Goal: Check status: Check status

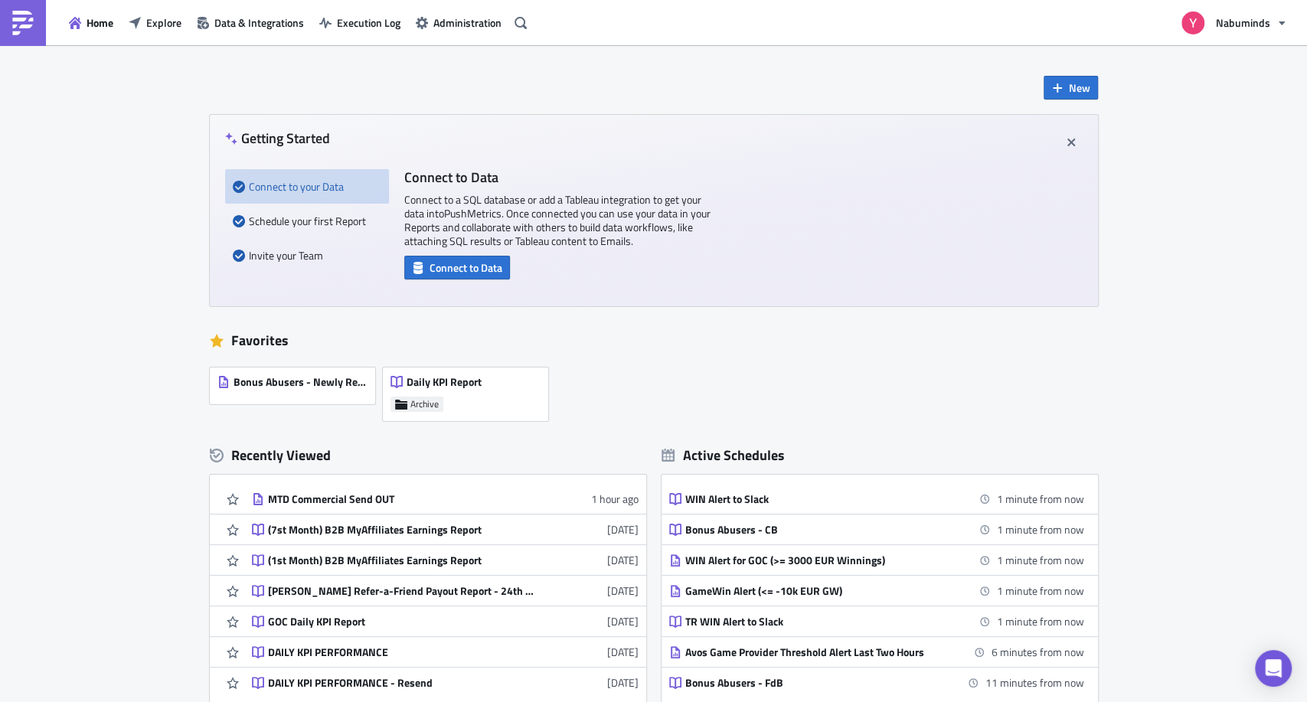
click at [94, 297] on div "New Getting Started Connect to your Data Schedule your first Report Invite your…" at bounding box center [653, 452] width 1307 height 815
click at [309, 496] on div "MTD Commercial Send OUT" at bounding box center [402, 500] width 268 height 14
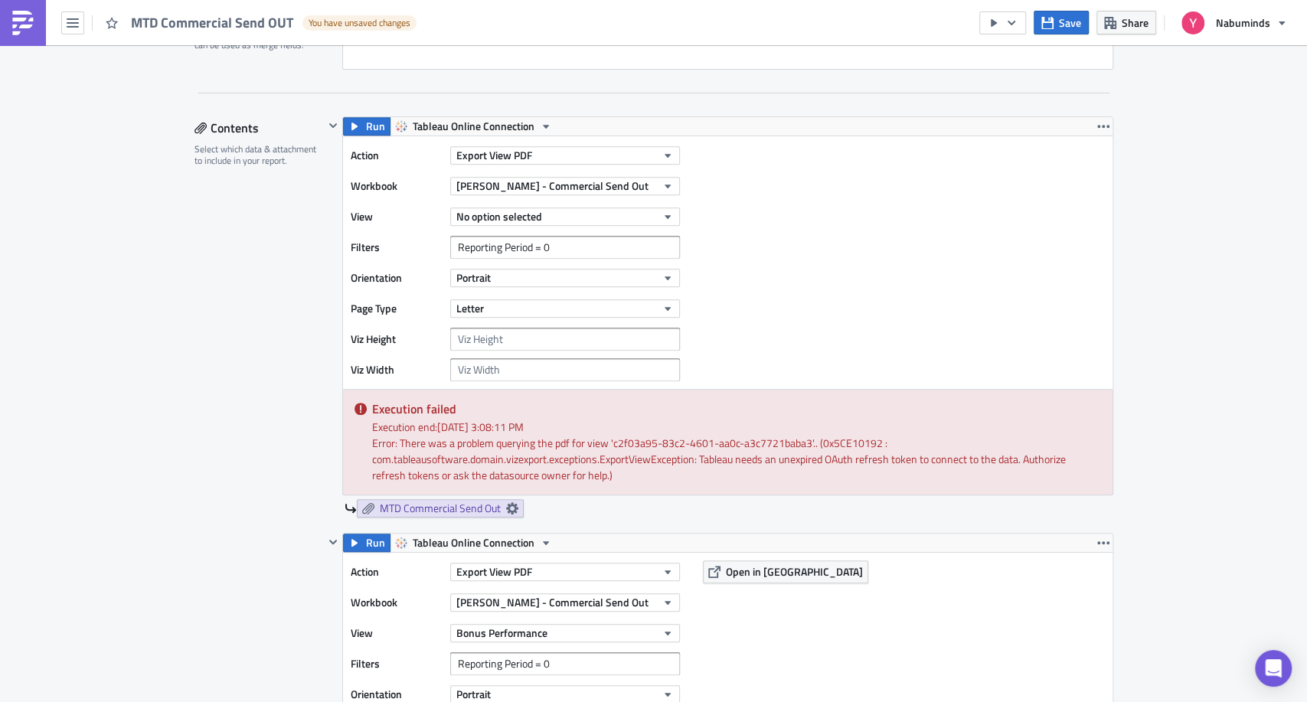
scroll to position [595, 0]
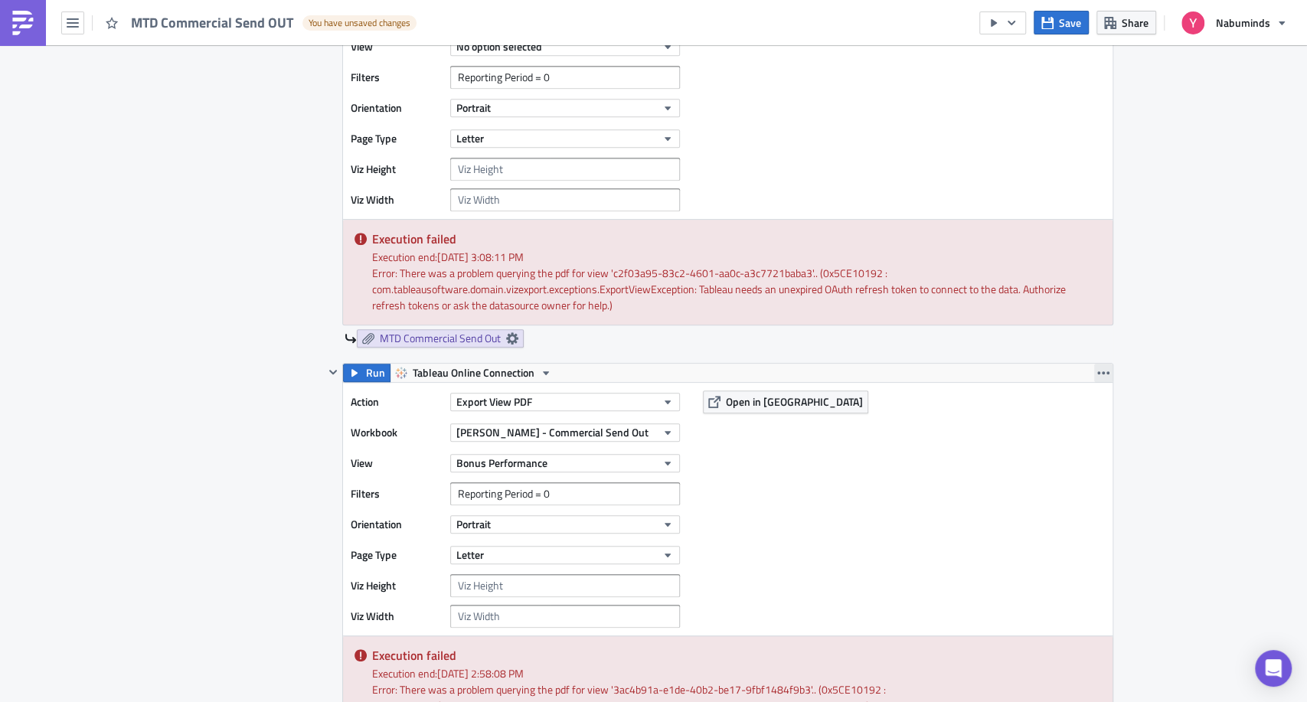
click at [1098, 372] on icon "button" at bounding box center [1104, 373] width 12 height 12
click at [1088, 463] on div "Remove" at bounding box center [1106, 461] width 102 height 15
checkbox input "false"
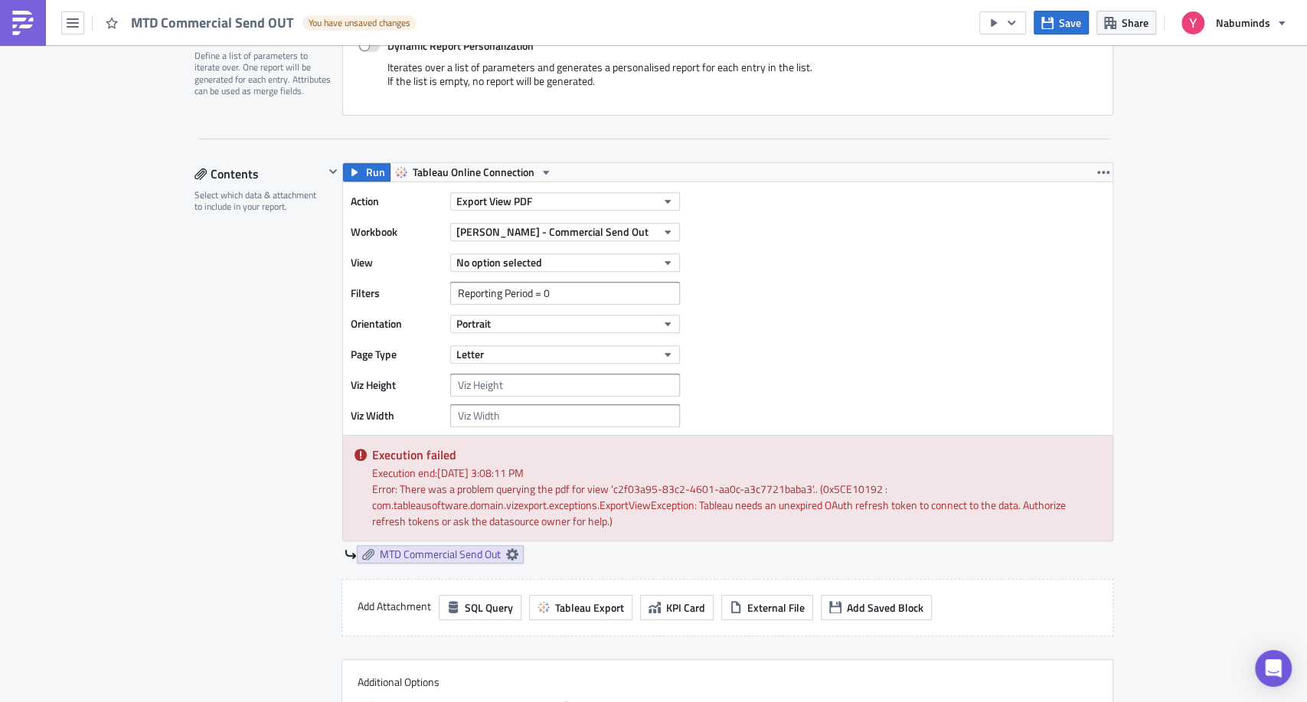
scroll to position [340, 0]
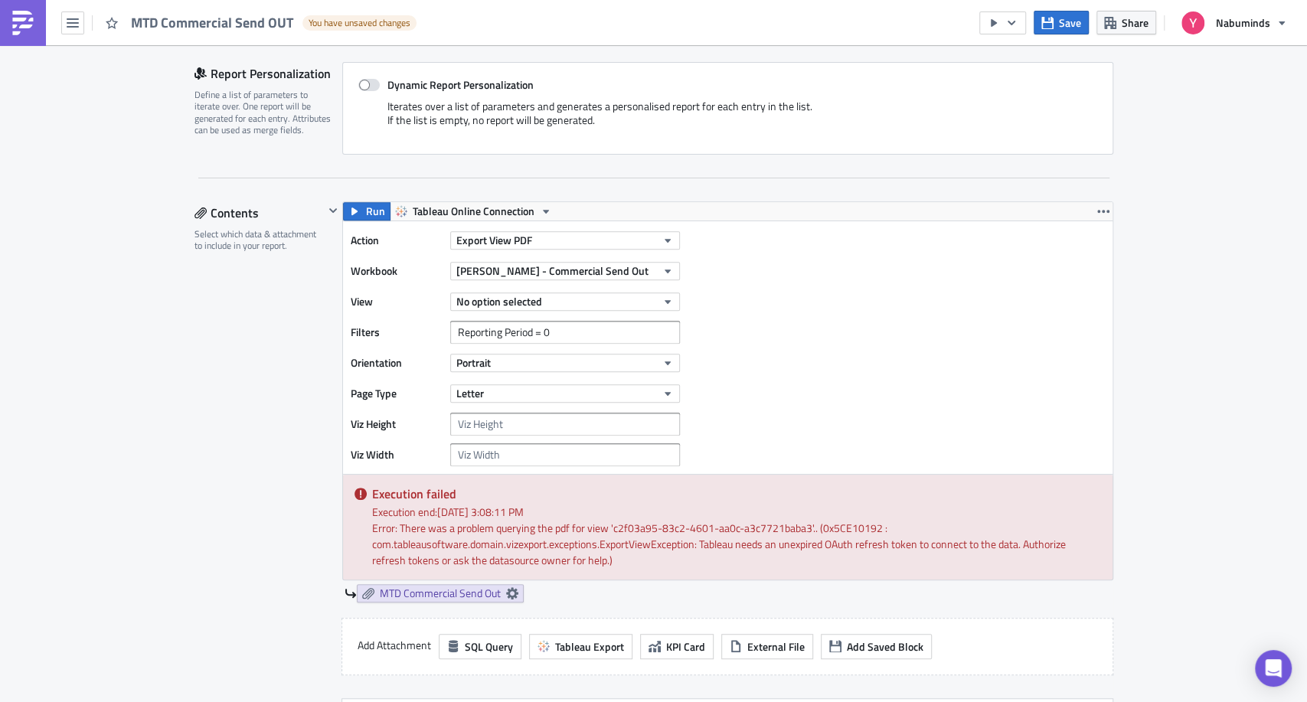
click at [655, 551] on div "Error: There was a problem querying the pdf for view 'c2f03a95-83c2-4601-aa0c-a…" at bounding box center [736, 544] width 729 height 48
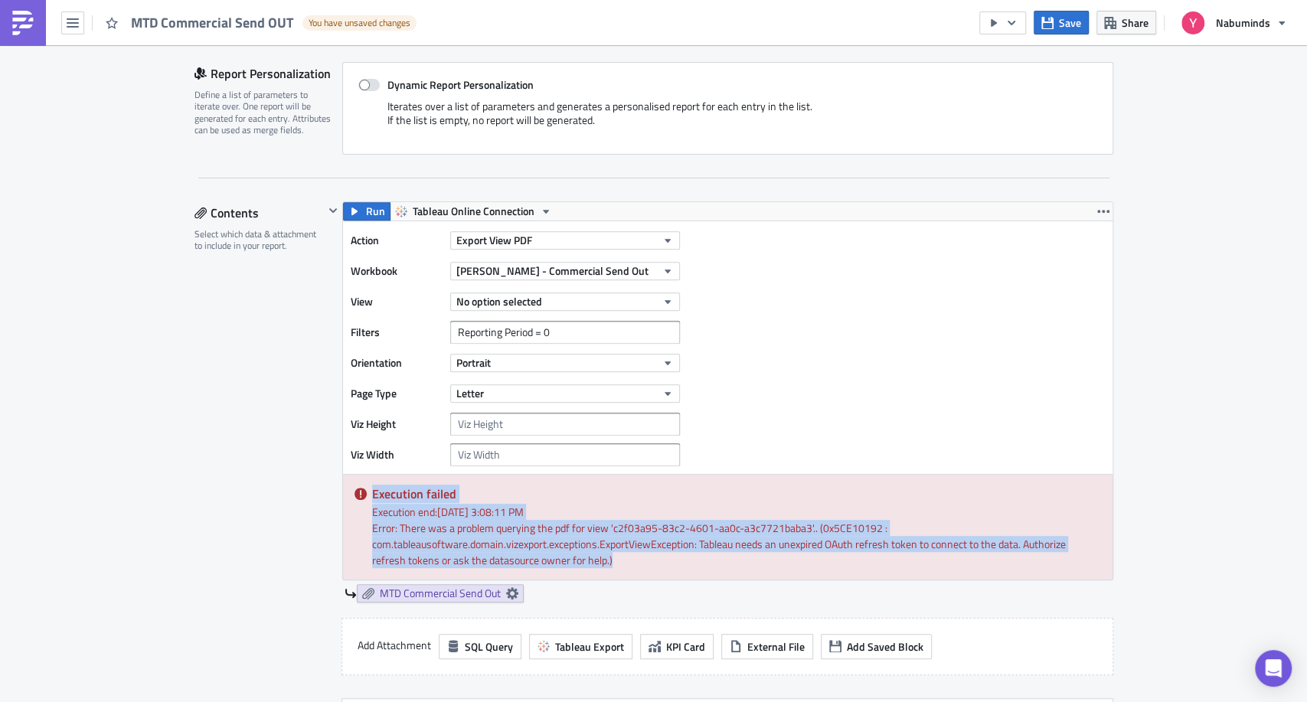
drag, startPoint x: 635, startPoint y: 564, endPoint x: 366, endPoint y: 497, distance: 277.0
click at [366, 497] on div "Execution failed Execution end: 8/14/2025, 3:08:11 PM Error: There was a proble…" at bounding box center [728, 527] width 770 height 105
copy div "Execution failed Execution end: 8/14/2025, 3:08:11 PM Error: There was a proble…"
click at [63, 24] on button "button" at bounding box center [72, 22] width 23 height 23
click at [111, 81] on div "Home" at bounding box center [139, 84] width 102 height 15
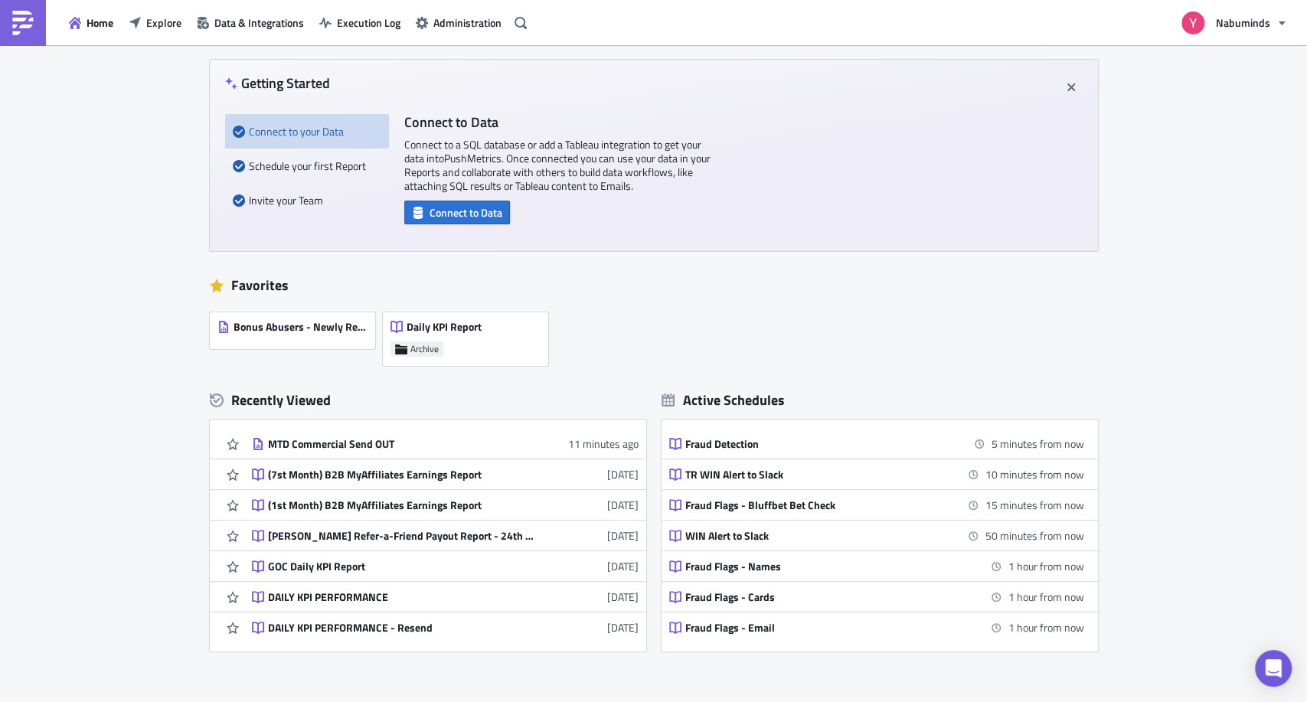
scroll to position [85, 0]
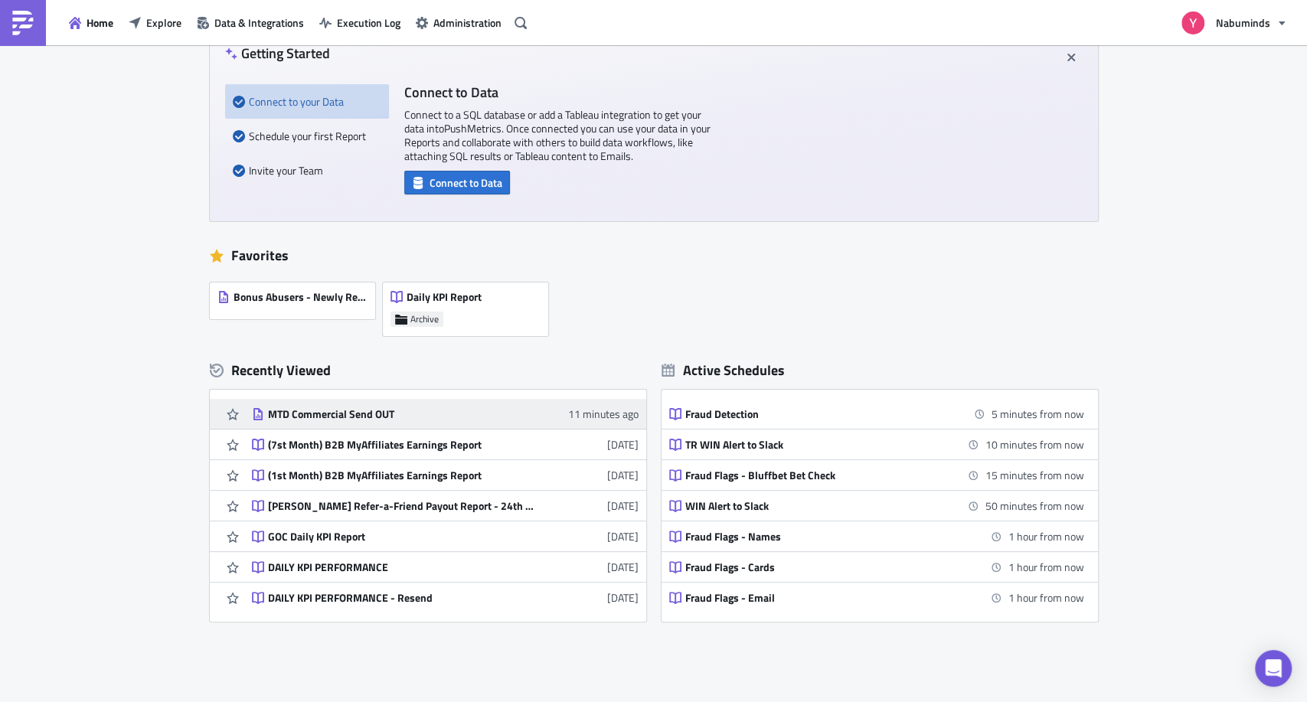
click at [381, 411] on div "MTD Commercial Send OUT" at bounding box center [402, 414] width 268 height 14
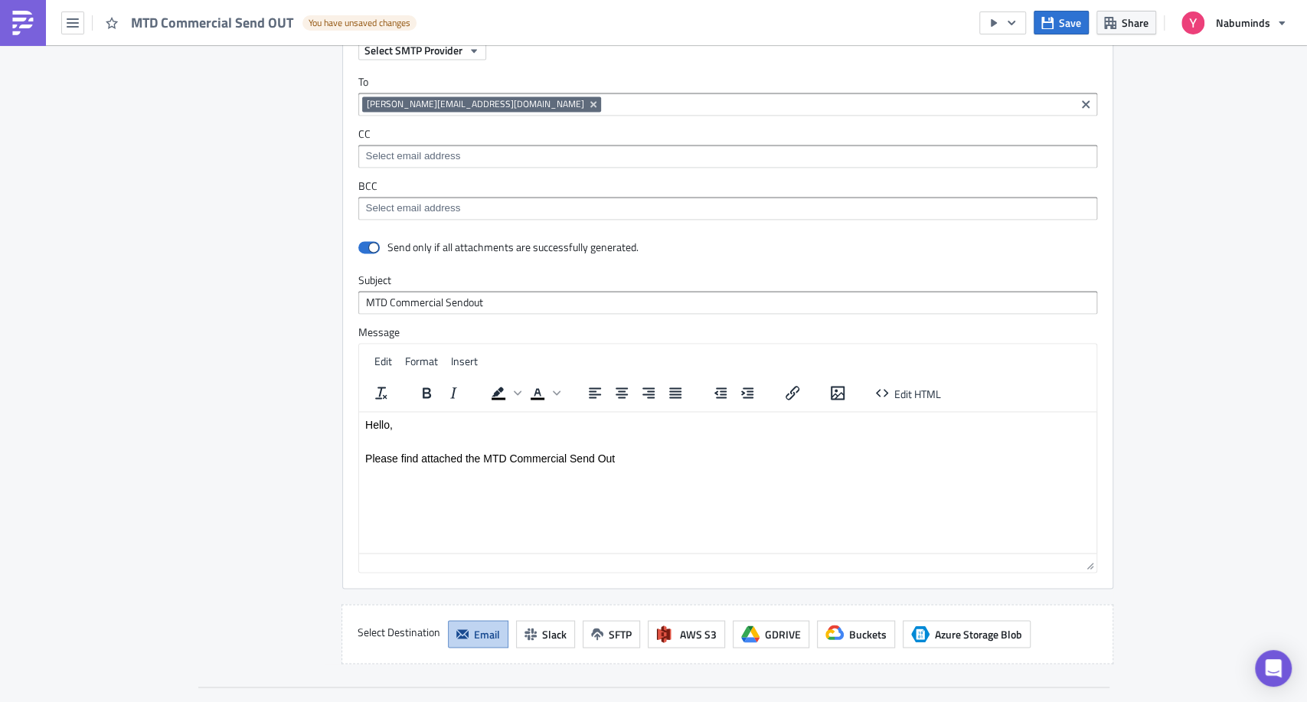
scroll to position [1861, 0]
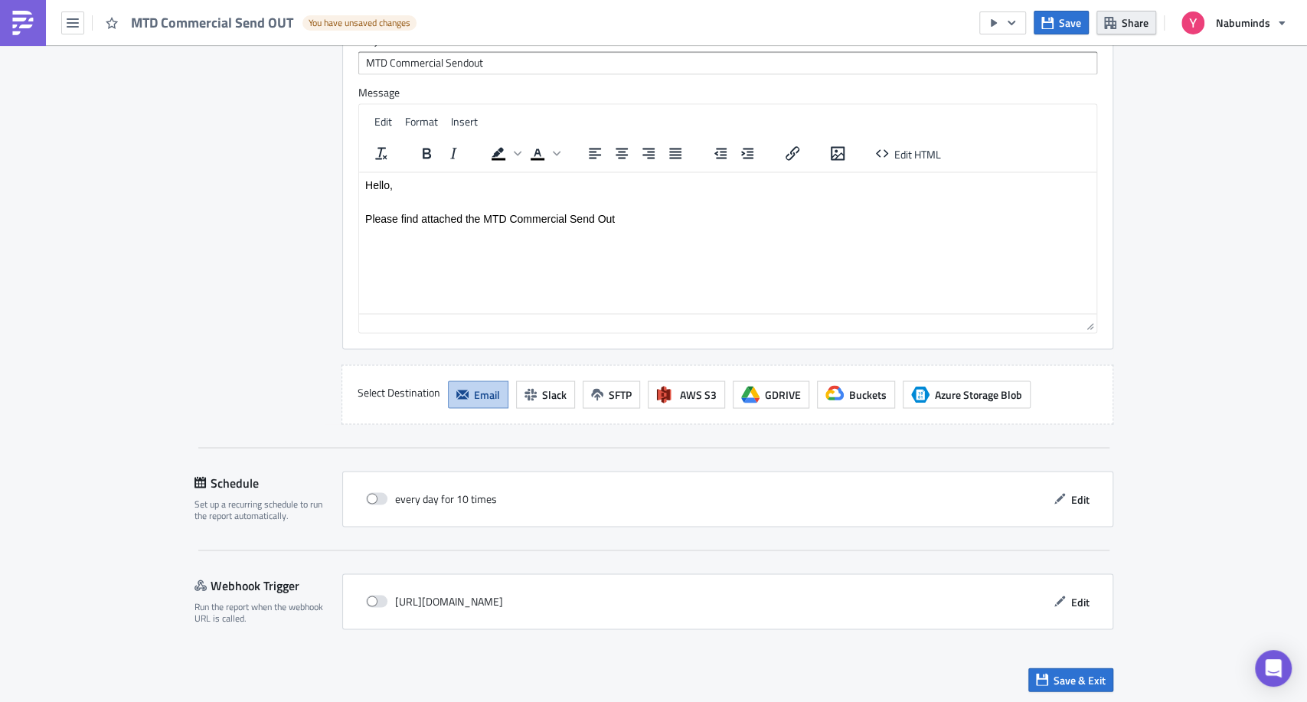
click at [1114, 25] on icon "button" at bounding box center [1111, 23] width 12 height 12
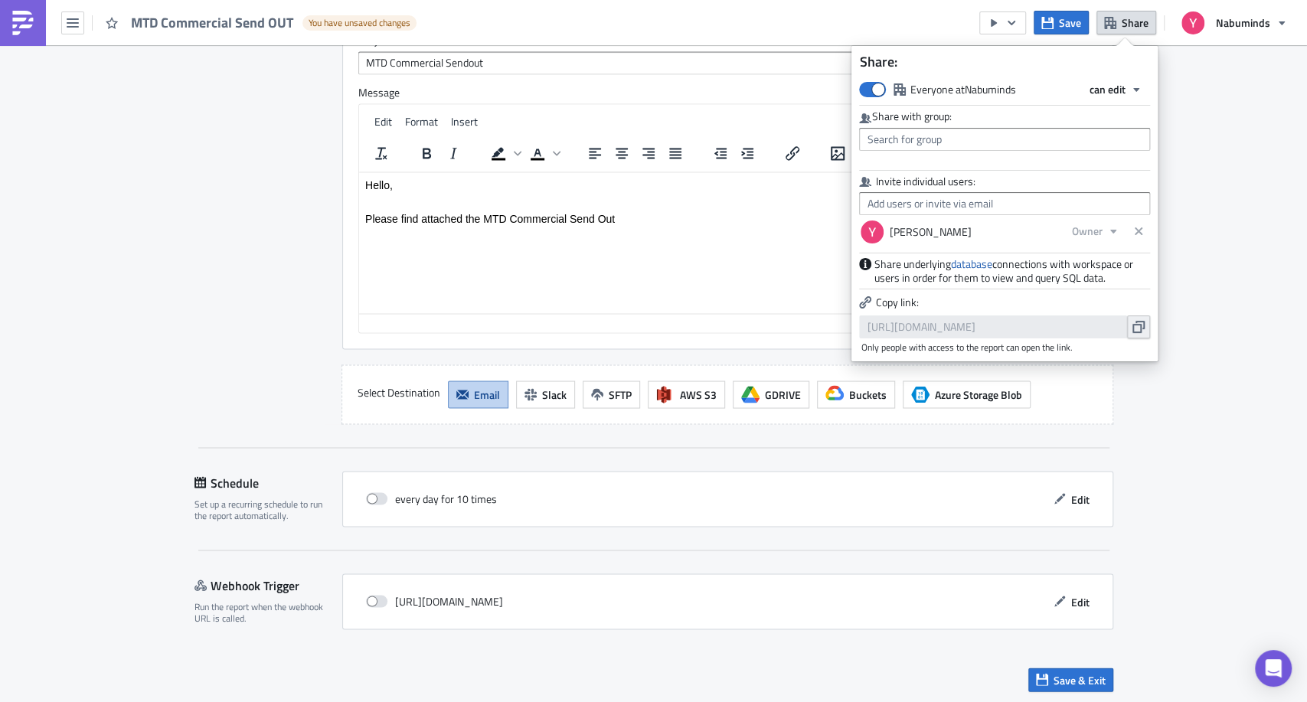
click at [1135, 333] on button "button" at bounding box center [1138, 327] width 23 height 23
